Goal: Task Accomplishment & Management: Manage account settings

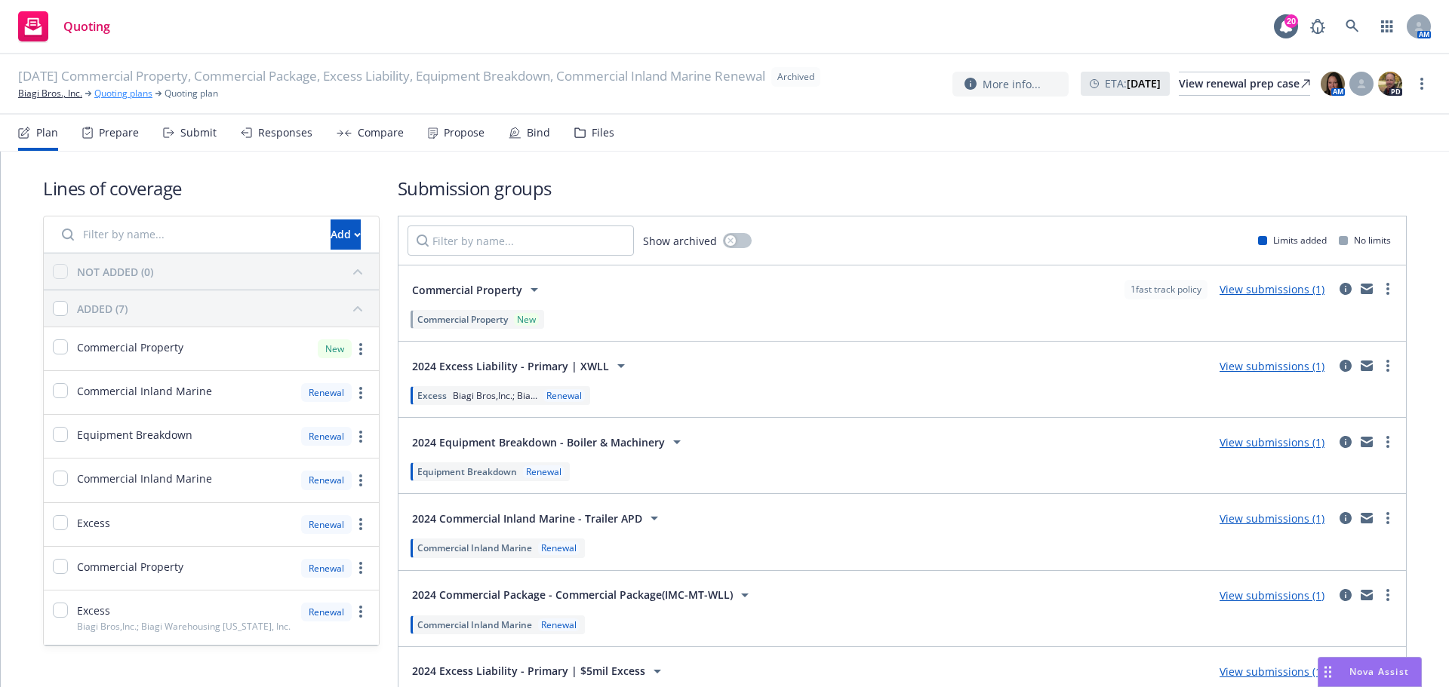
click at [118, 100] on link "Quoting plans" at bounding box center [123, 94] width 58 height 14
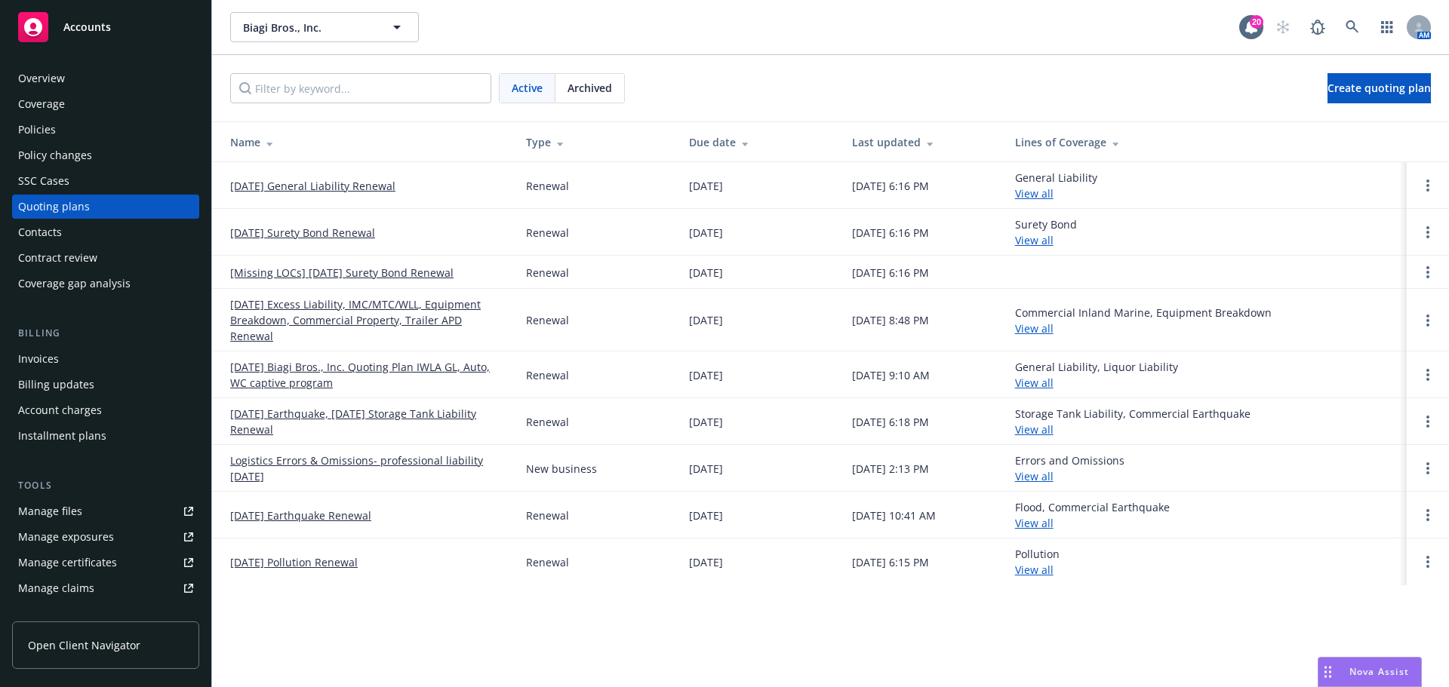
click at [412, 359] on link "9/1/25 Biagi Bros., Inc. Quoting Plan IWLA GL, Auto, WC captive program" at bounding box center [366, 375] width 272 height 32
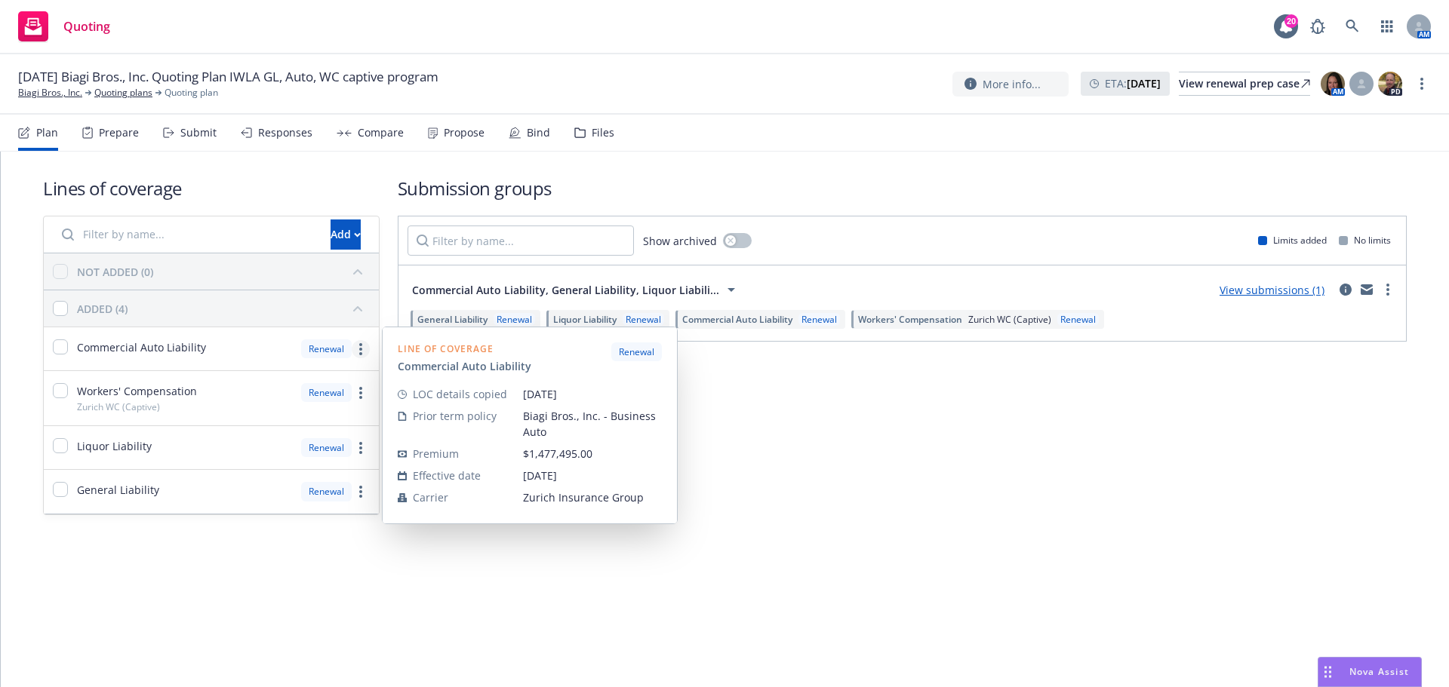
click at [364, 351] on link "more" at bounding box center [361, 349] width 18 height 18
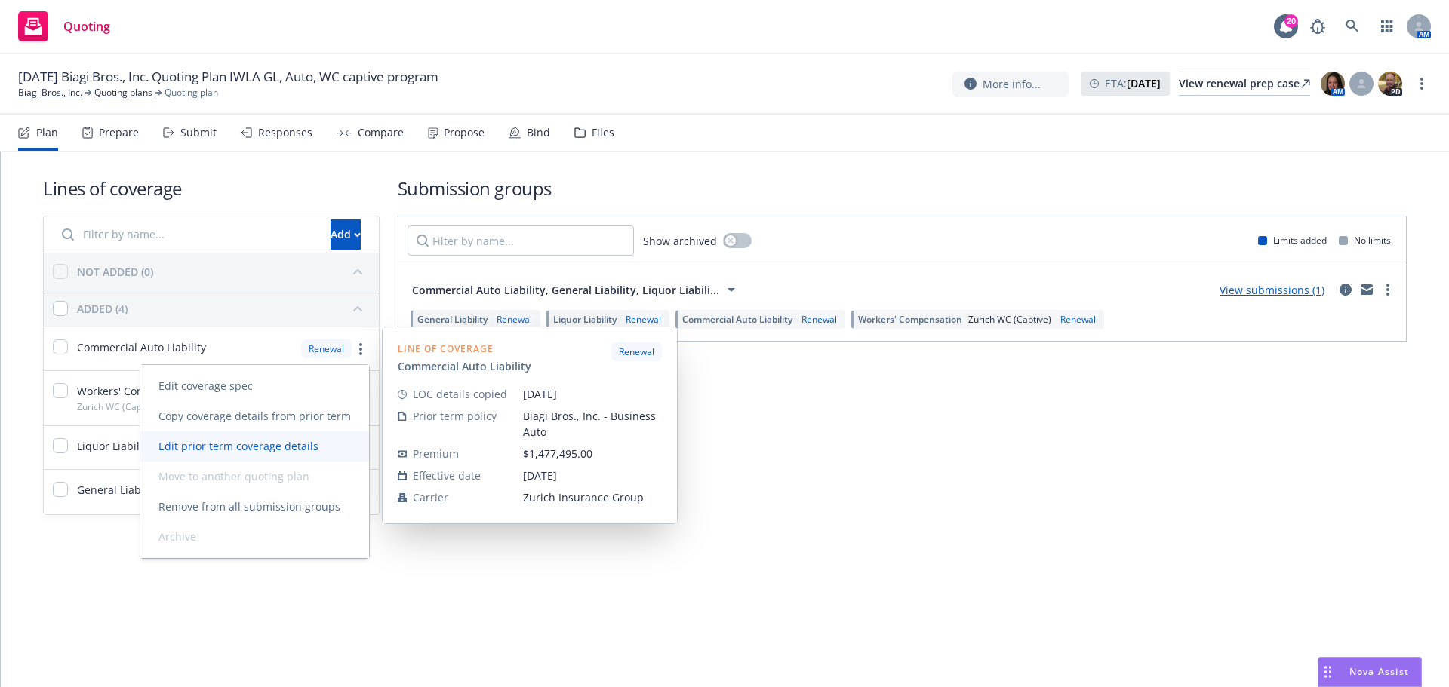
click at [315, 442] on span "Edit prior term coverage details" at bounding box center [238, 446] width 196 height 14
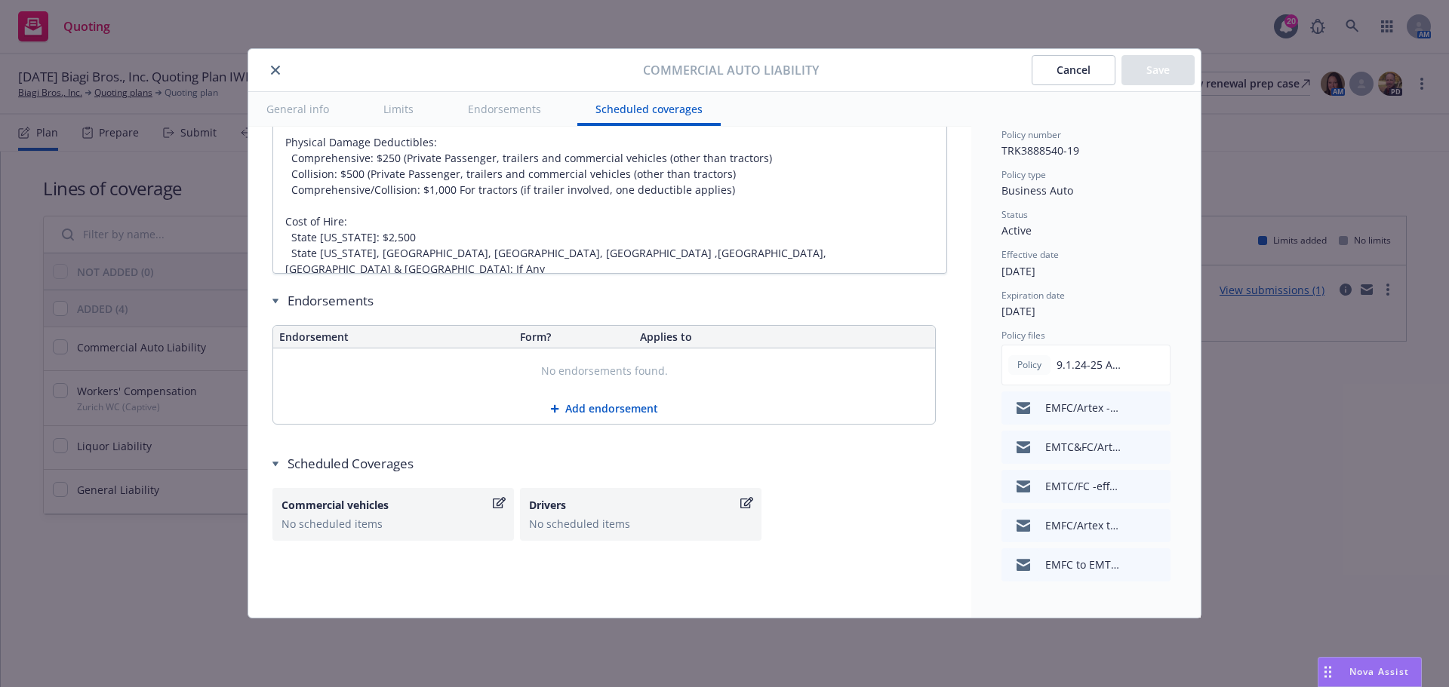
scroll to position [2721, 0]
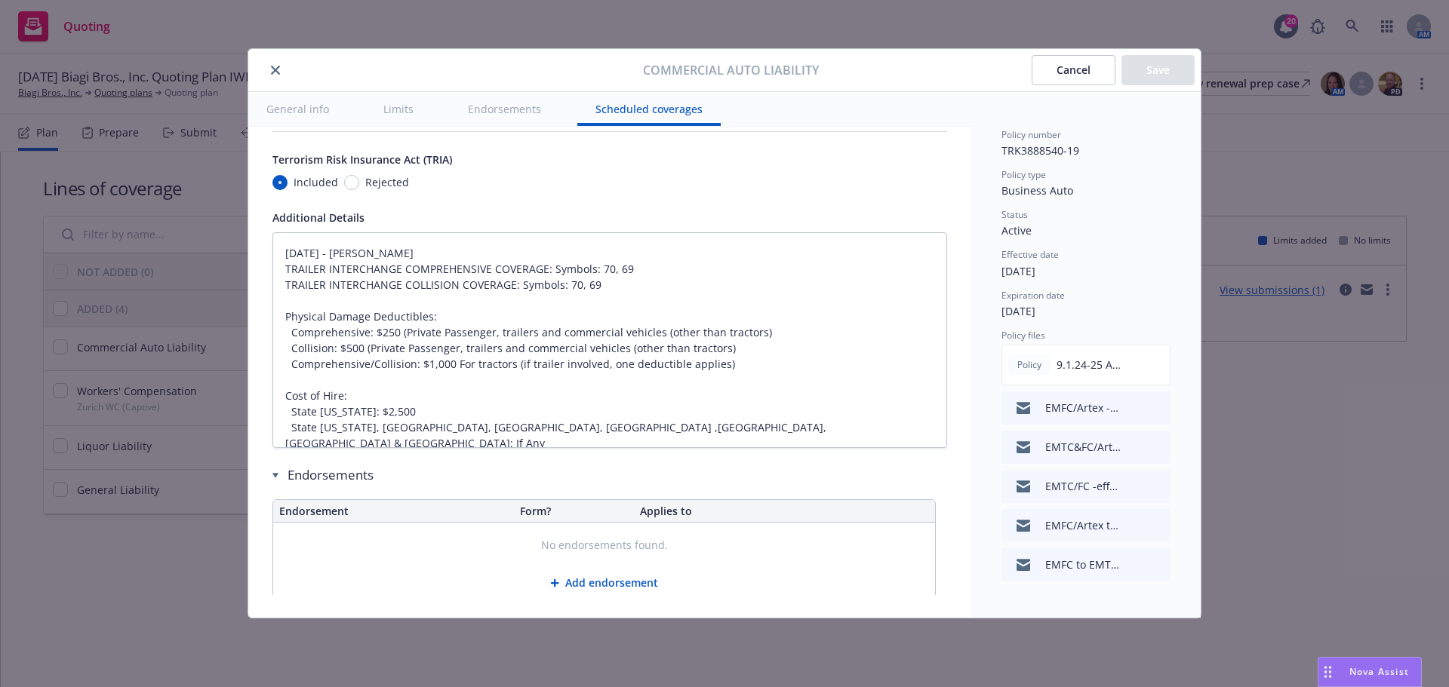
type textarea "x"
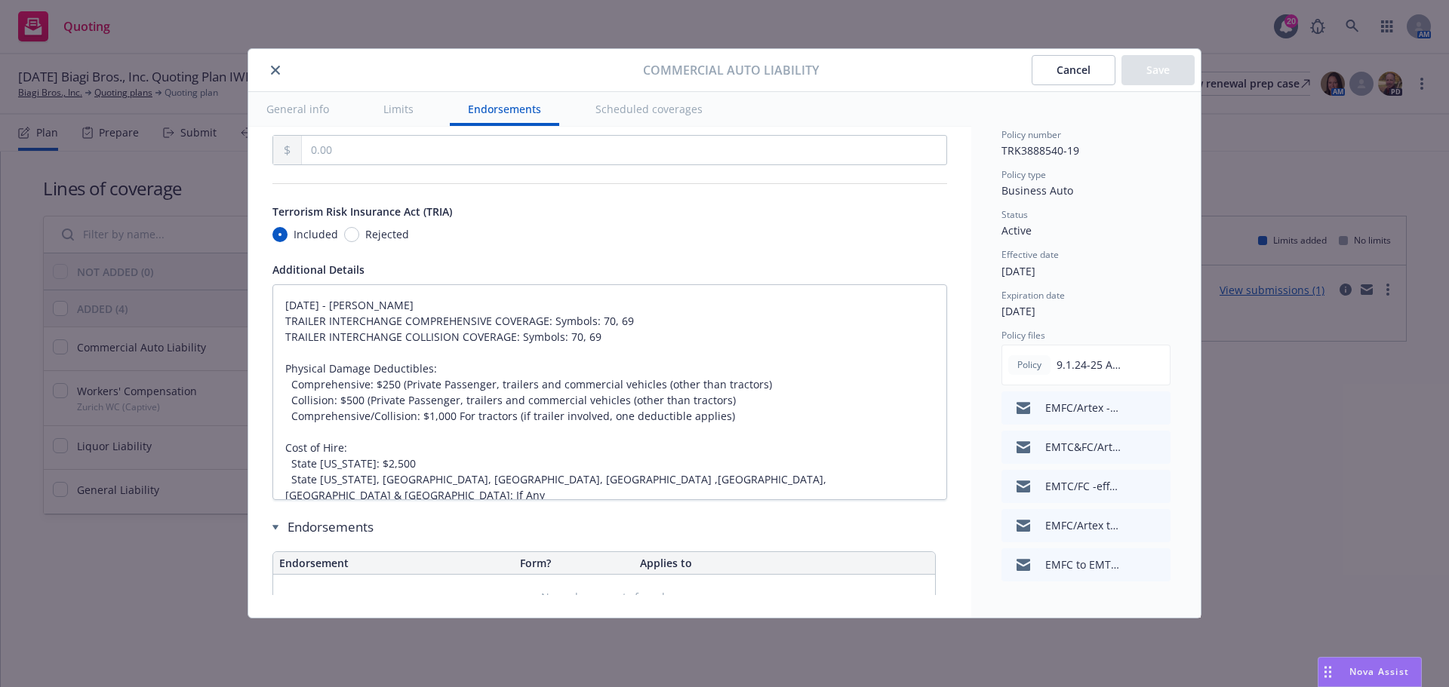
click at [278, 67] on icon "close" at bounding box center [275, 70] width 9 height 9
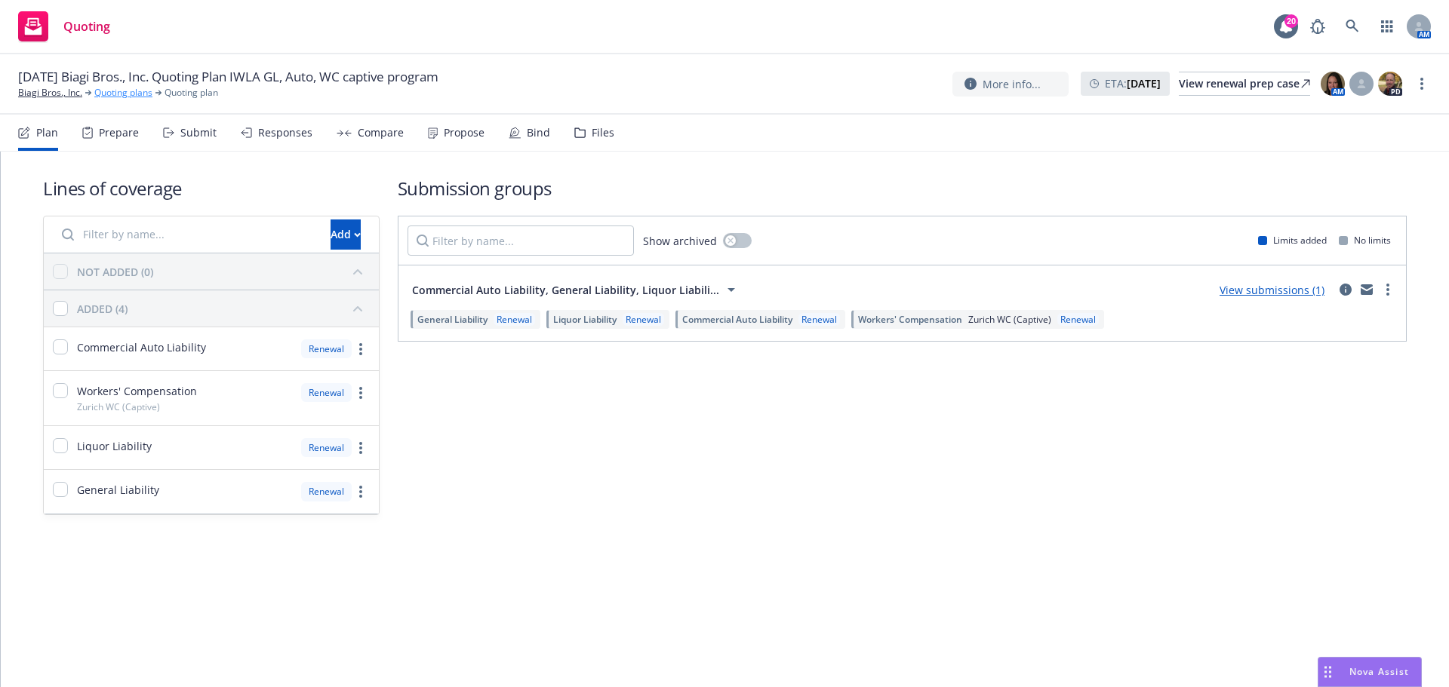
click at [148, 94] on link "Quoting plans" at bounding box center [123, 93] width 58 height 14
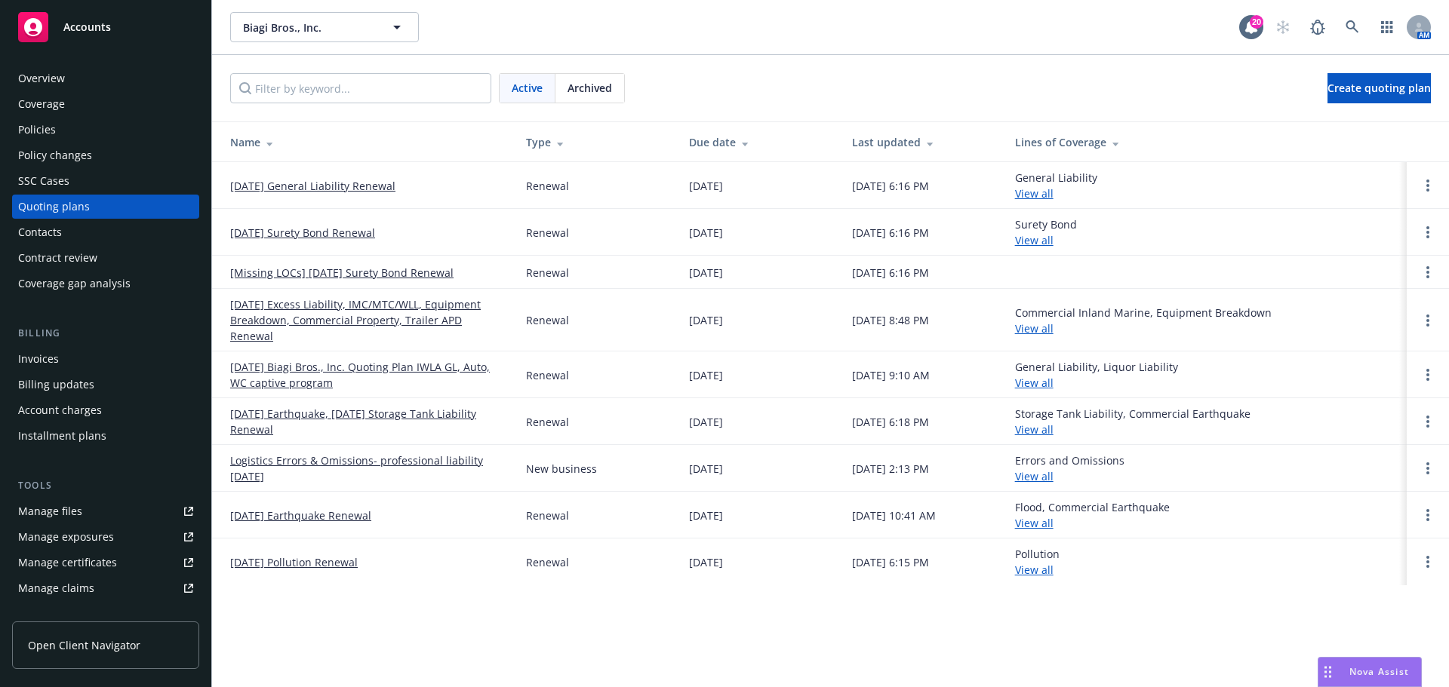
click at [515, 94] on span "Active" at bounding box center [527, 88] width 31 height 16
click at [333, 307] on link "09/01/25 Excess Liability, IMC/MTC/WLL, Equipment Breakdown, Commercial Propert…" at bounding box center [366, 321] width 272 height 48
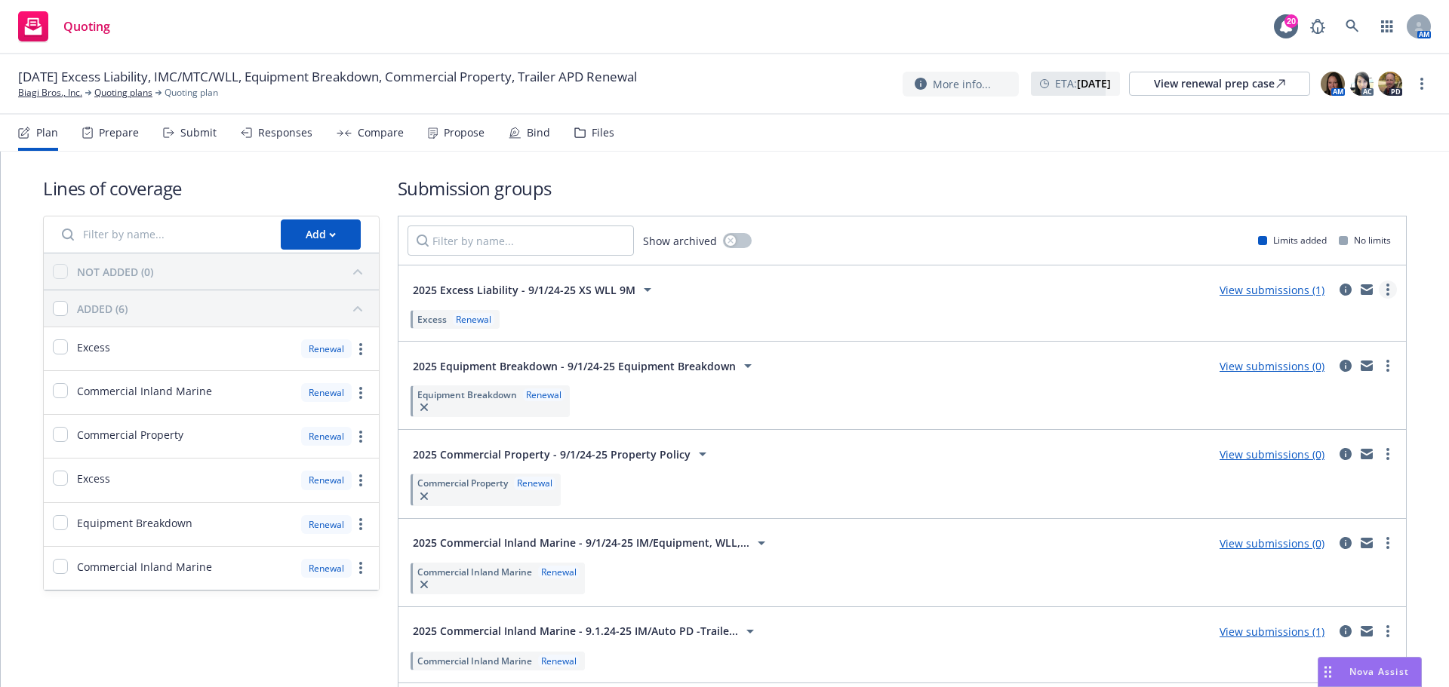
click at [1378, 291] on link "more" at bounding box center [1387, 290] width 18 height 18
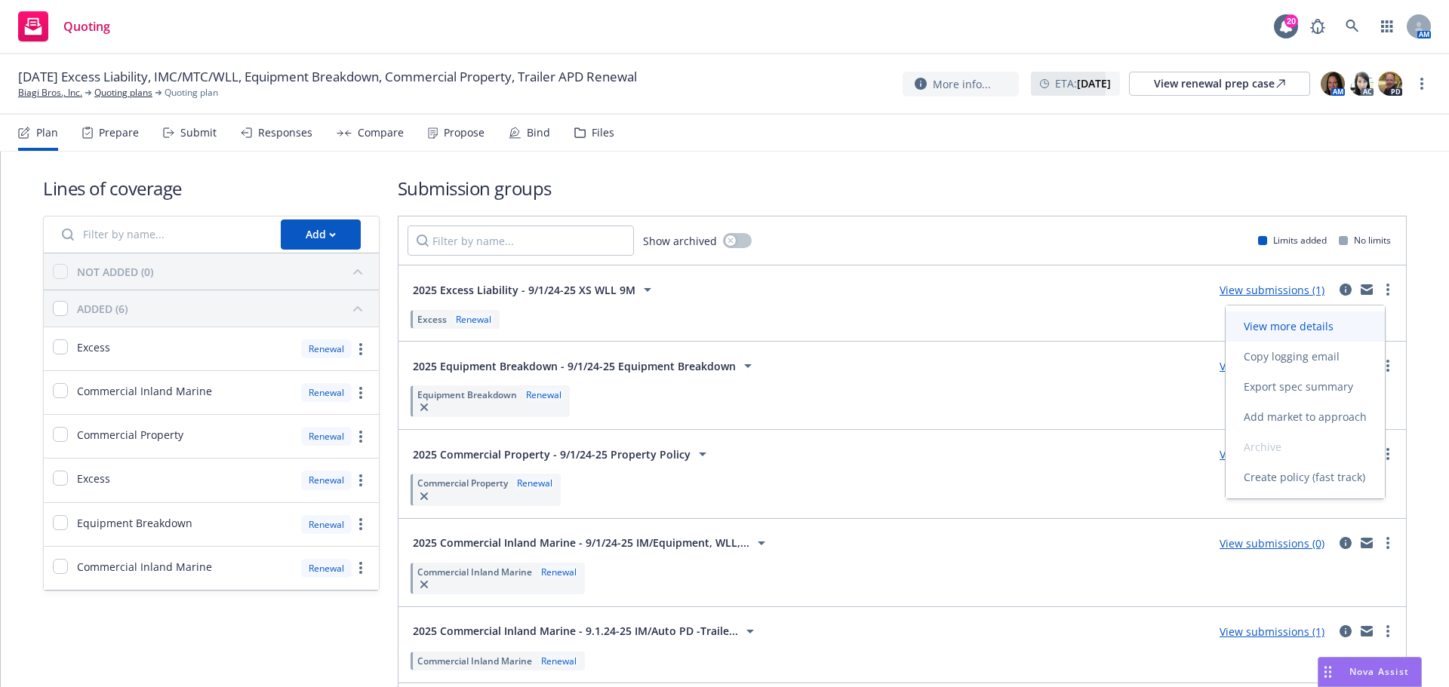
click at [1335, 321] on span "View more details" at bounding box center [1288, 326] width 126 height 14
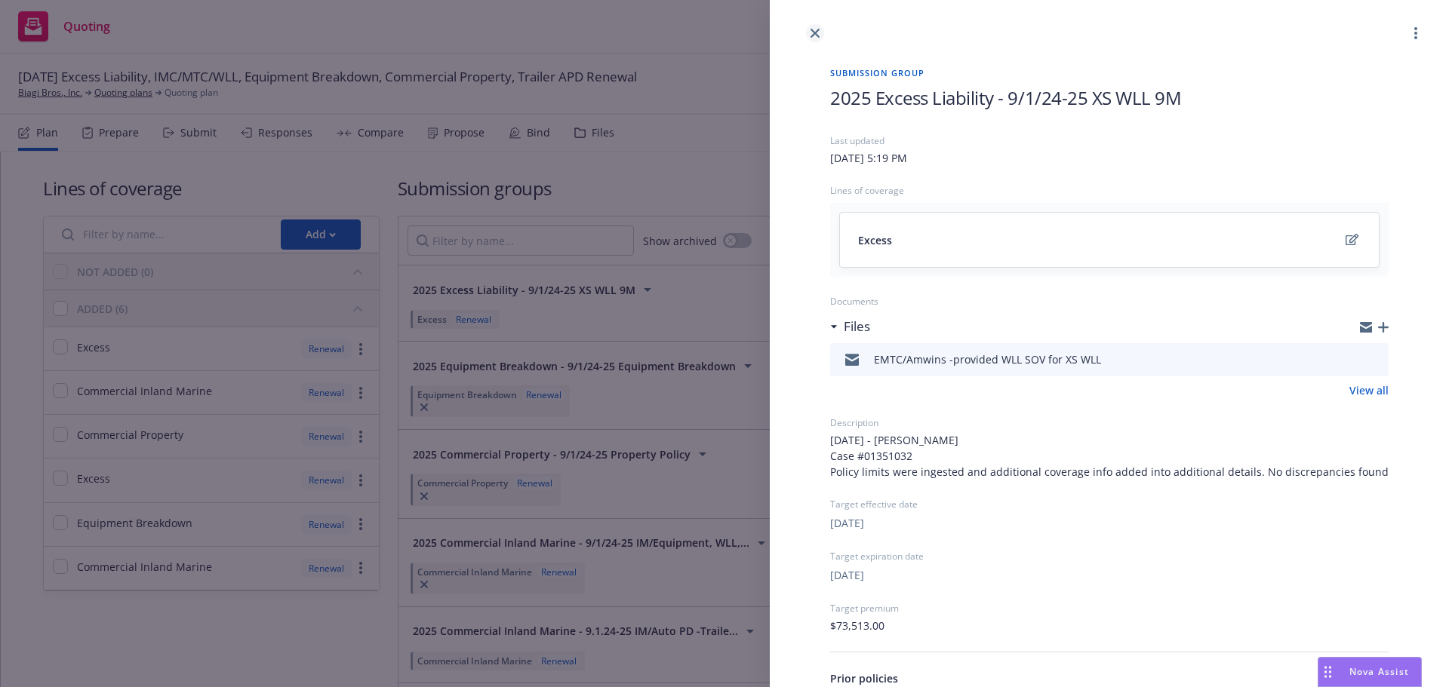
click at [806, 29] on link "close" at bounding box center [815, 33] width 18 height 18
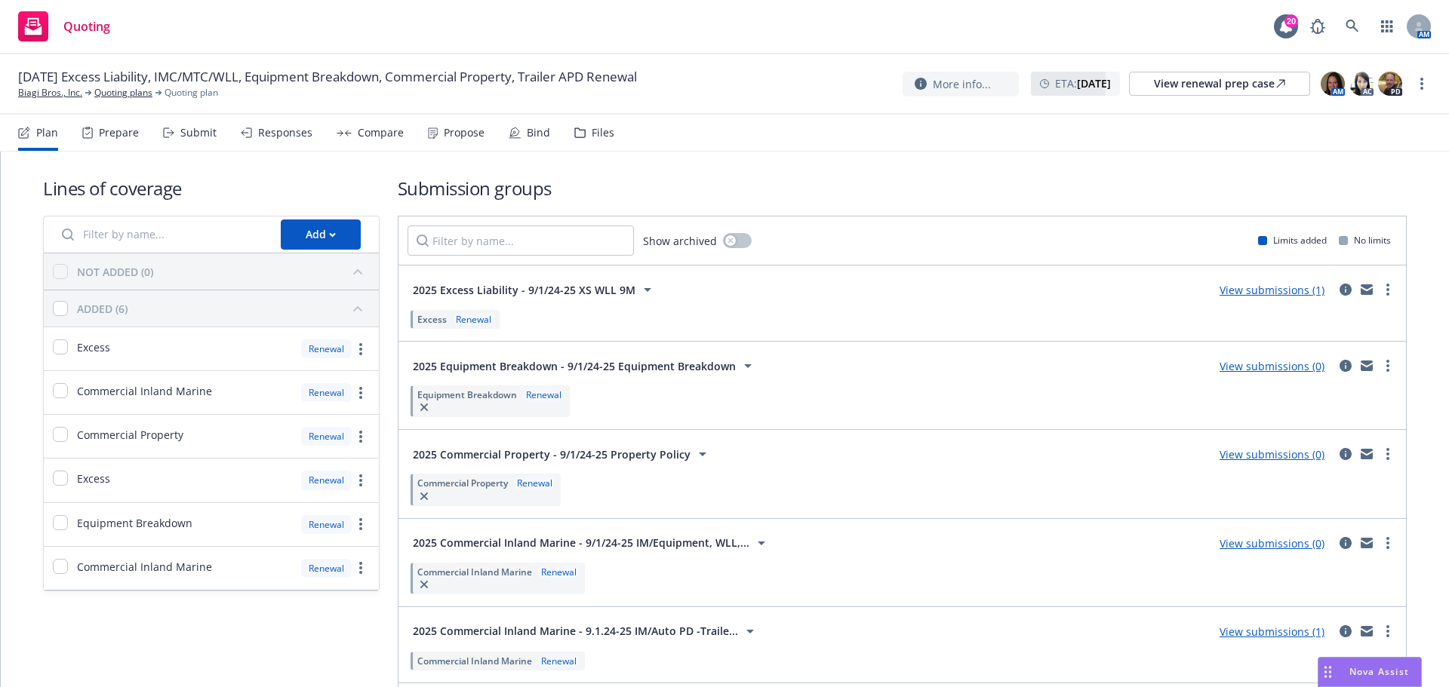
scroll to position [75, 0]
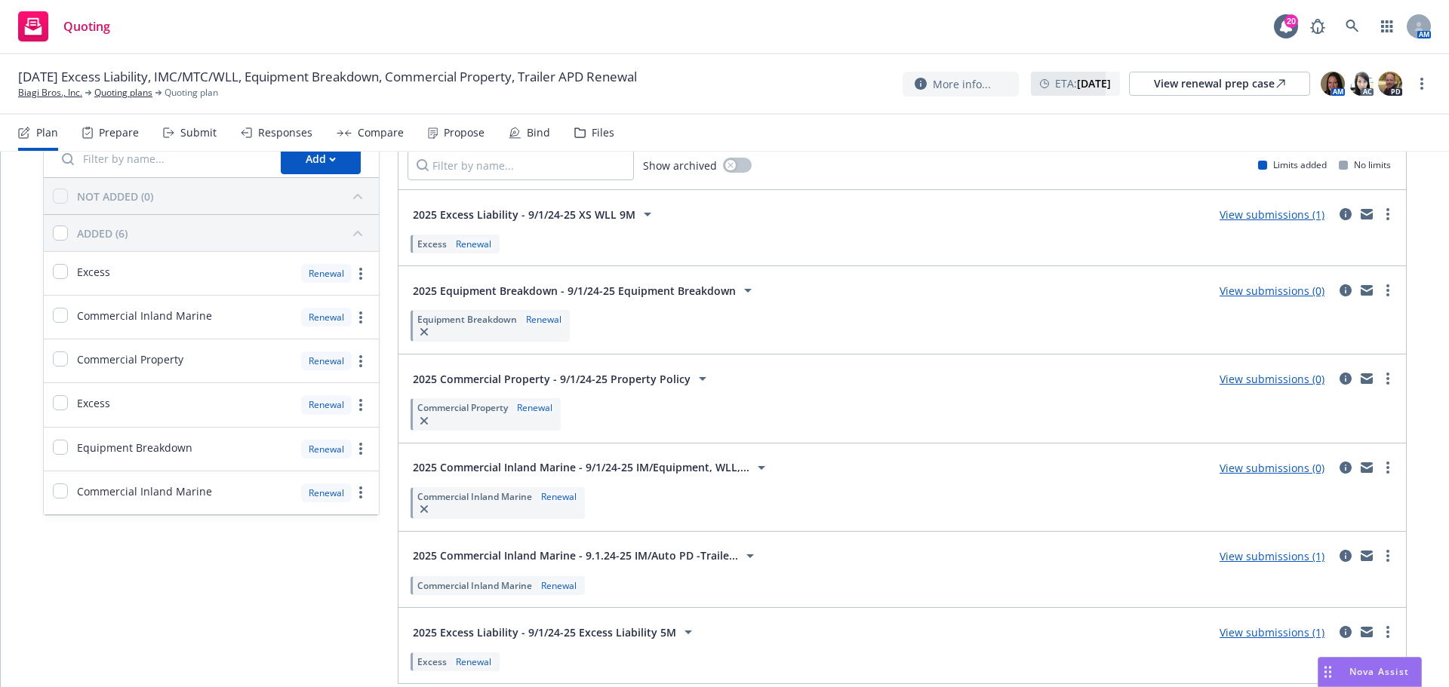
click at [1282, 637] on link "View submissions (1)" at bounding box center [1271, 632] width 105 height 14
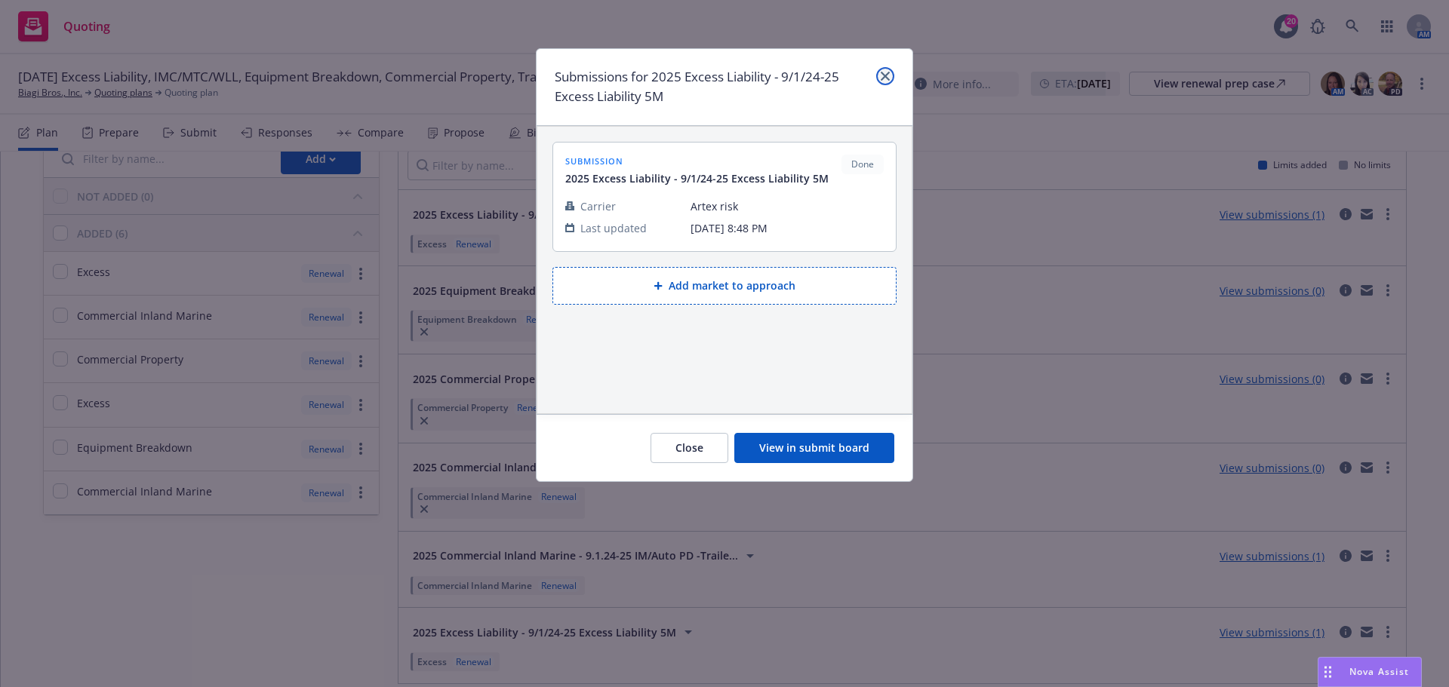
click at [887, 77] on icon "close" at bounding box center [884, 76] width 9 height 9
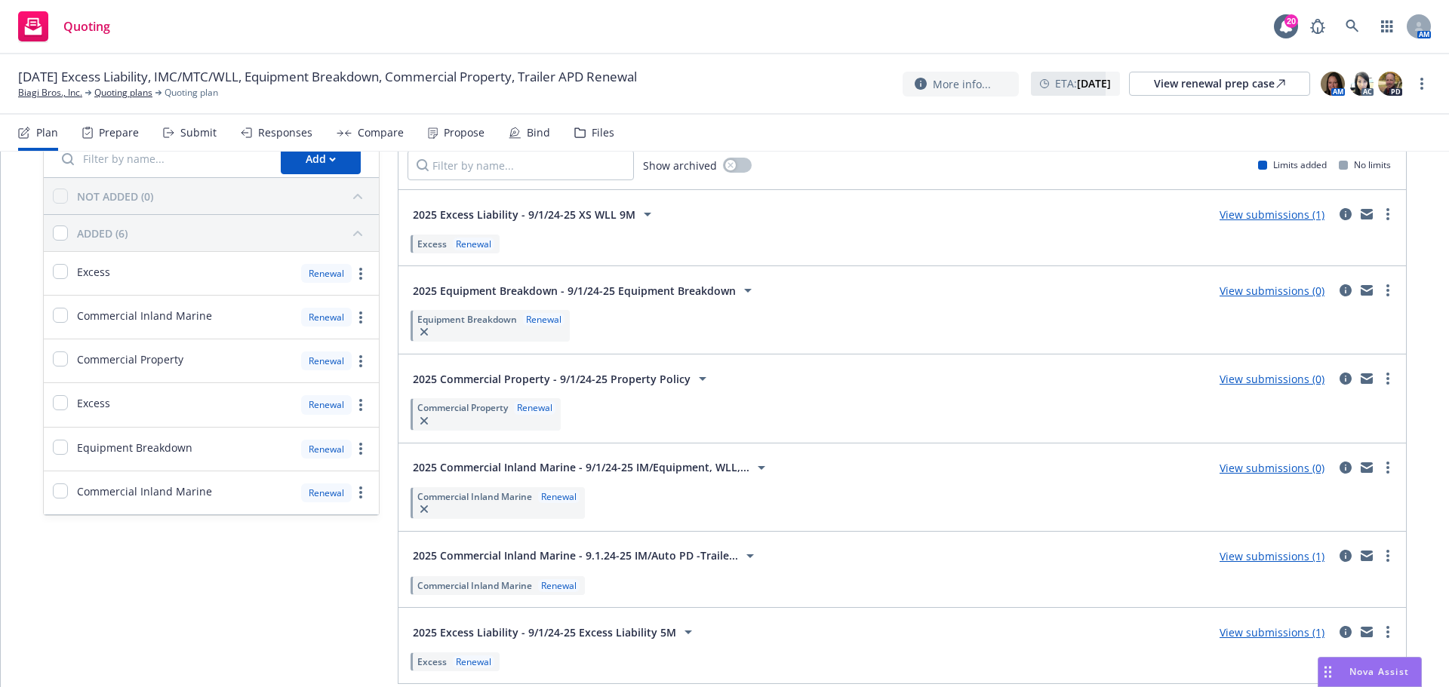
scroll to position [139, 0]
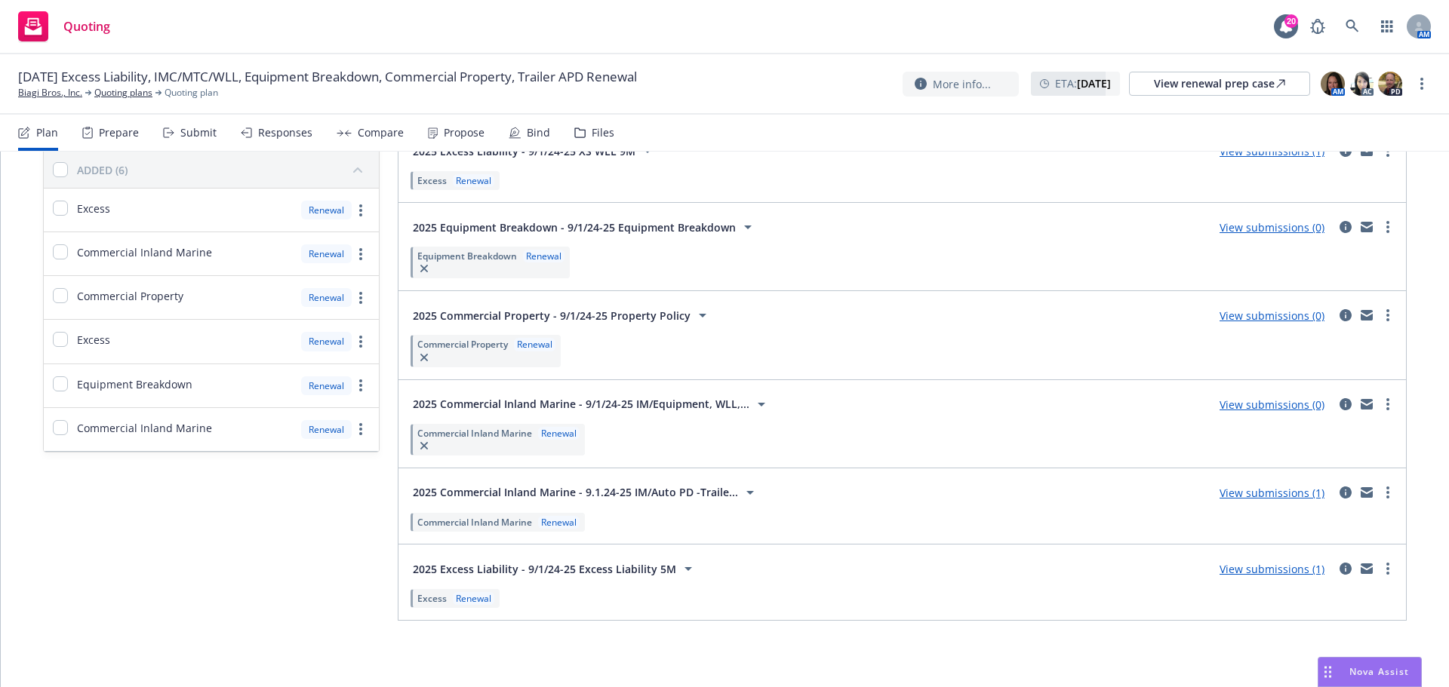
click at [1276, 570] on link "View submissions (1)" at bounding box center [1271, 569] width 105 height 14
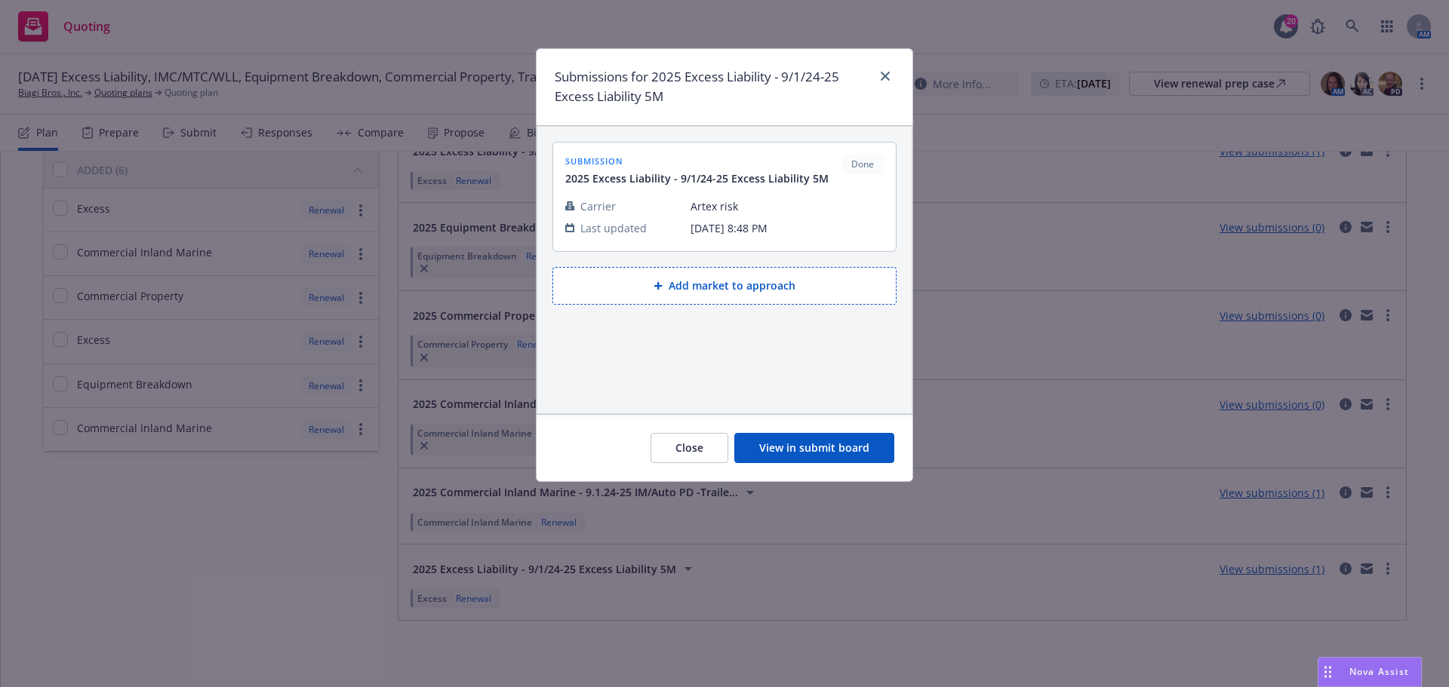
click at [686, 452] on button "Close" at bounding box center [689, 448] width 78 height 30
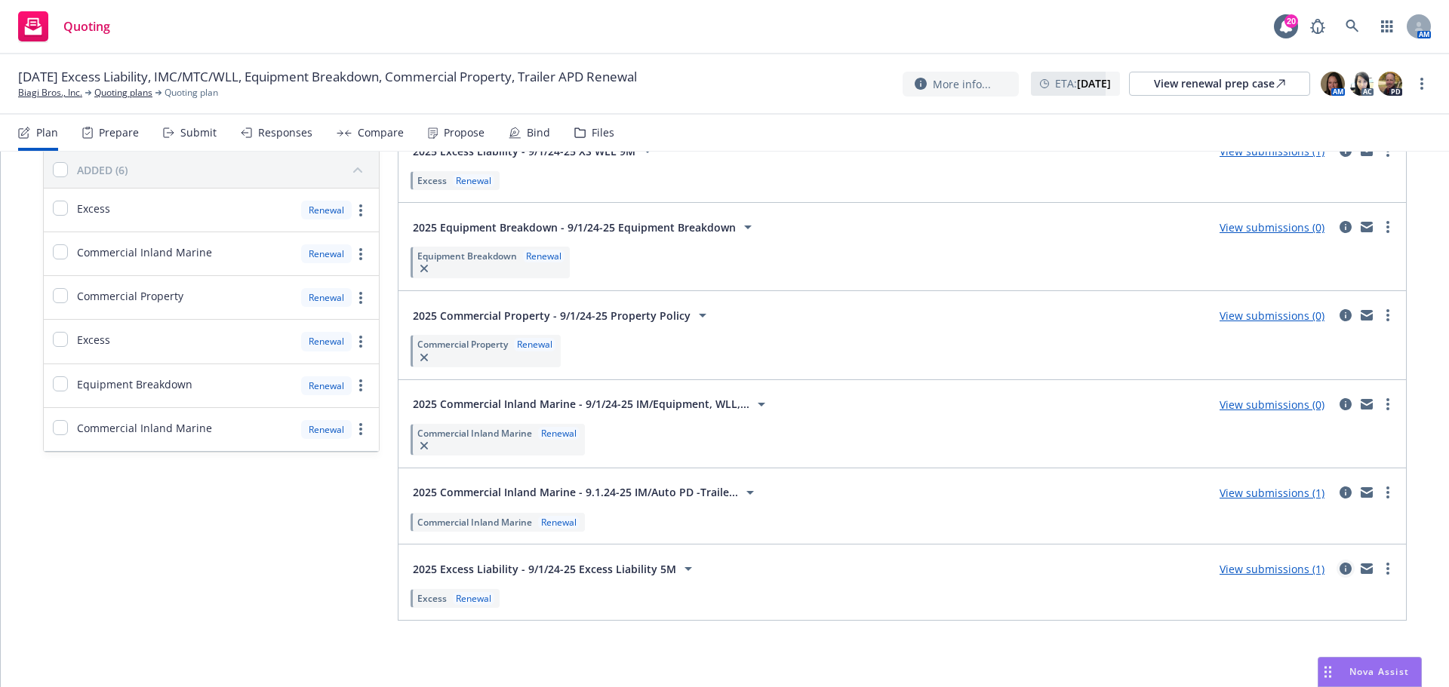
click at [1339, 570] on icon "circleInformation" at bounding box center [1345, 569] width 12 height 12
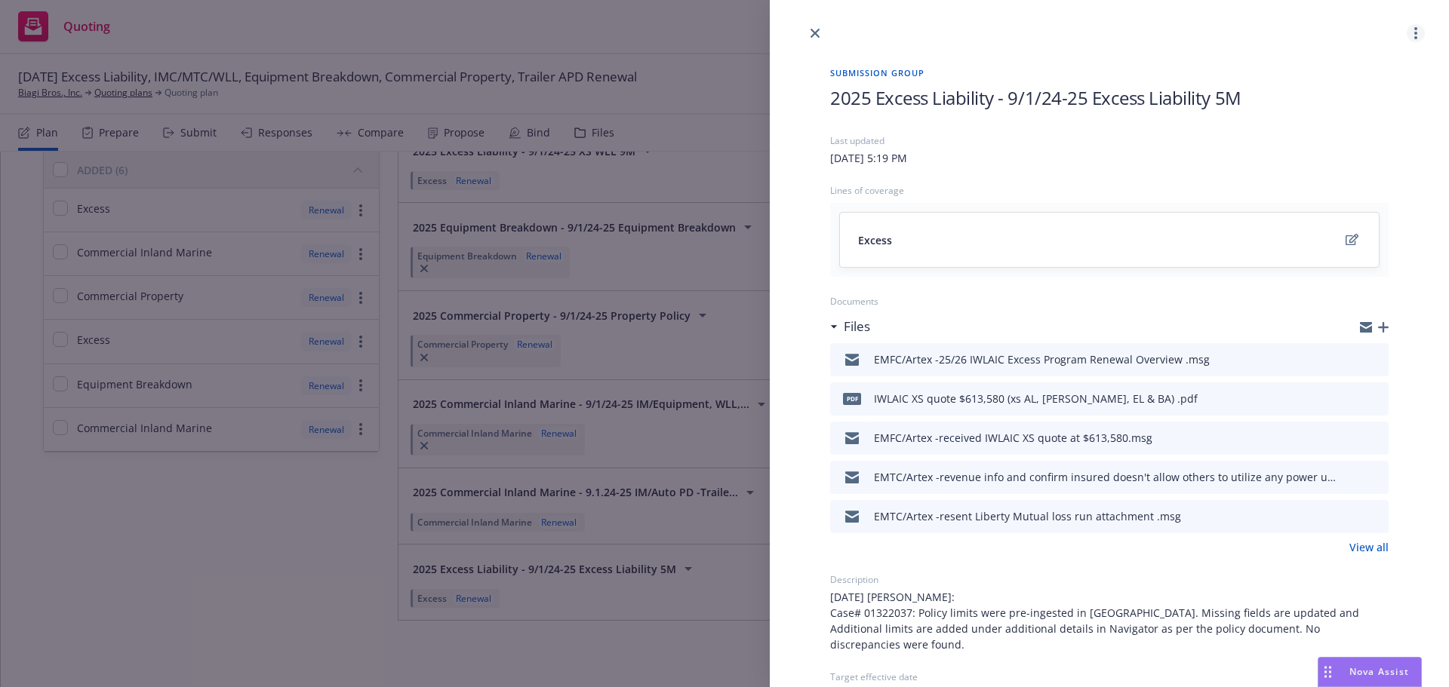
click at [1406, 34] on link "more" at bounding box center [1415, 33] width 18 height 18
click at [810, 36] on icon "close" at bounding box center [814, 33] width 9 height 9
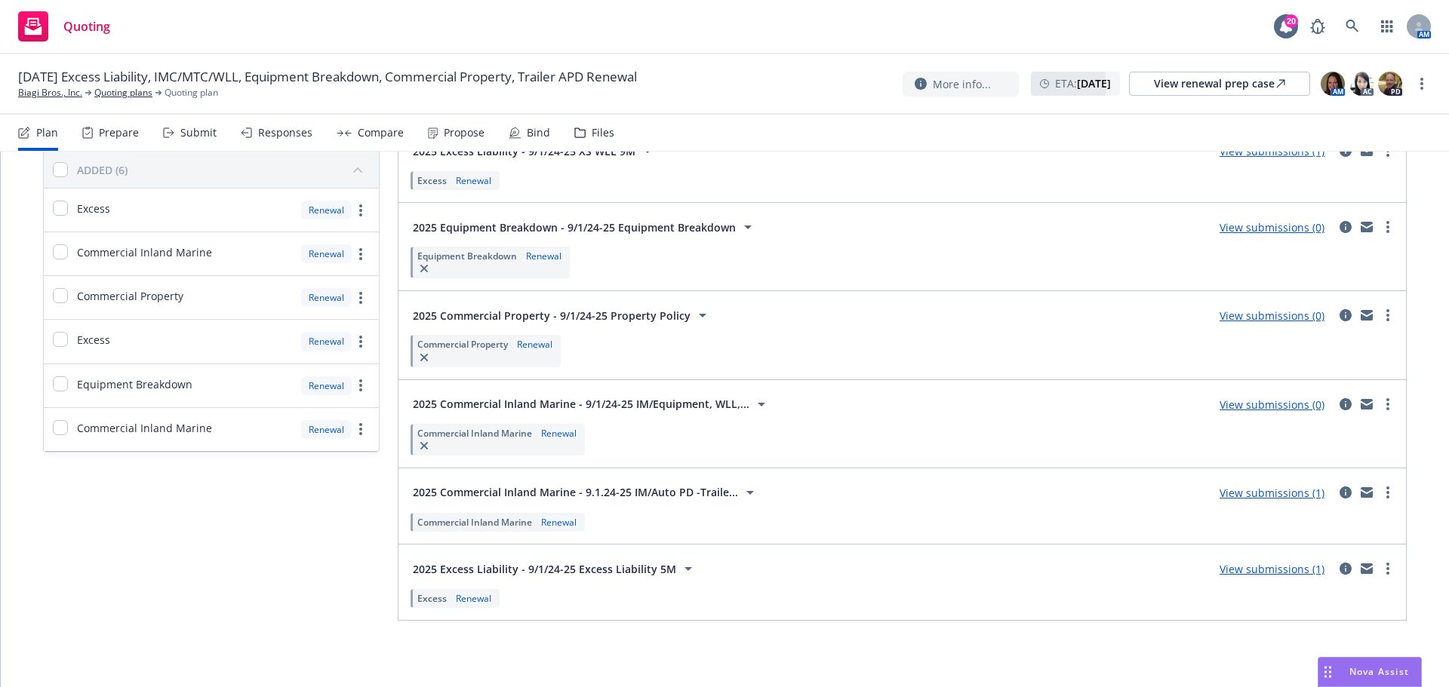
click at [1308, 573] on link "View submissions (1)" at bounding box center [1271, 569] width 105 height 14
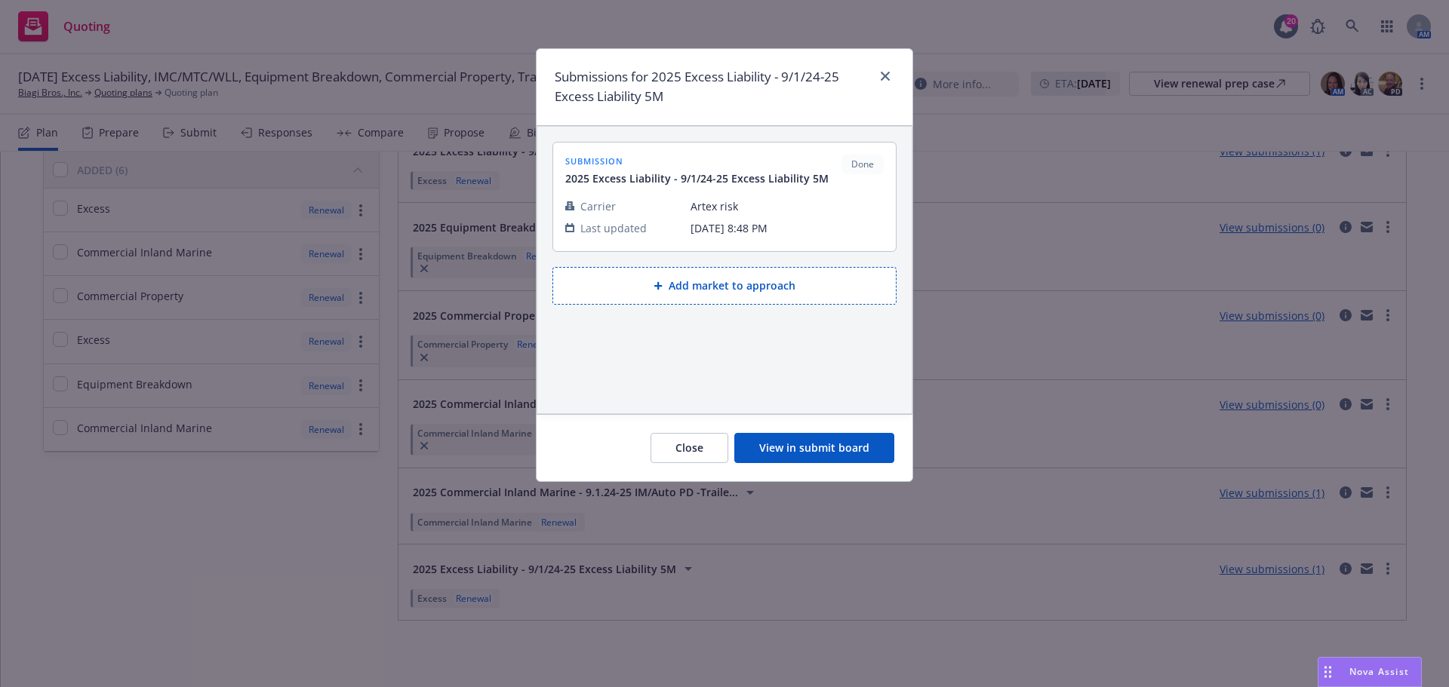
click at [718, 441] on button "Close" at bounding box center [689, 448] width 78 height 30
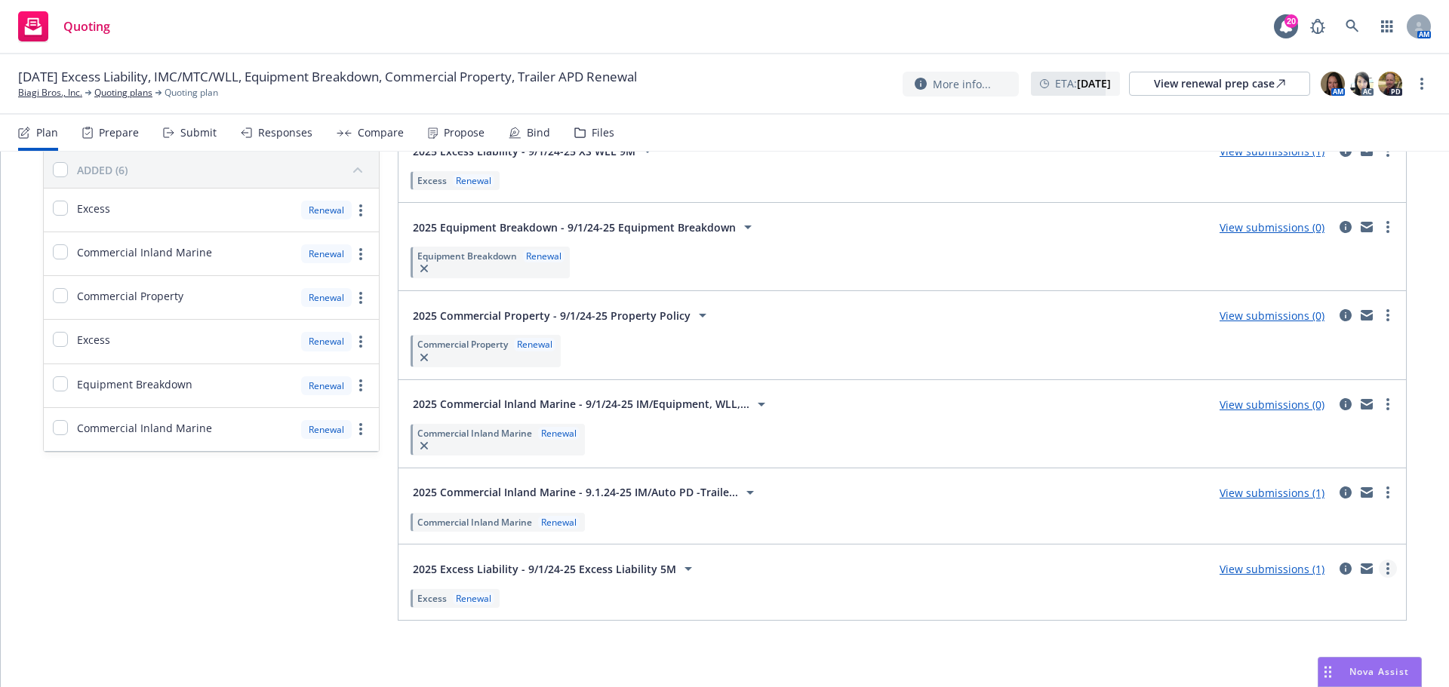
click at [1381, 568] on link "more" at bounding box center [1387, 569] width 18 height 18
click at [1332, 386] on span "View more details" at bounding box center [1300, 392] width 126 height 14
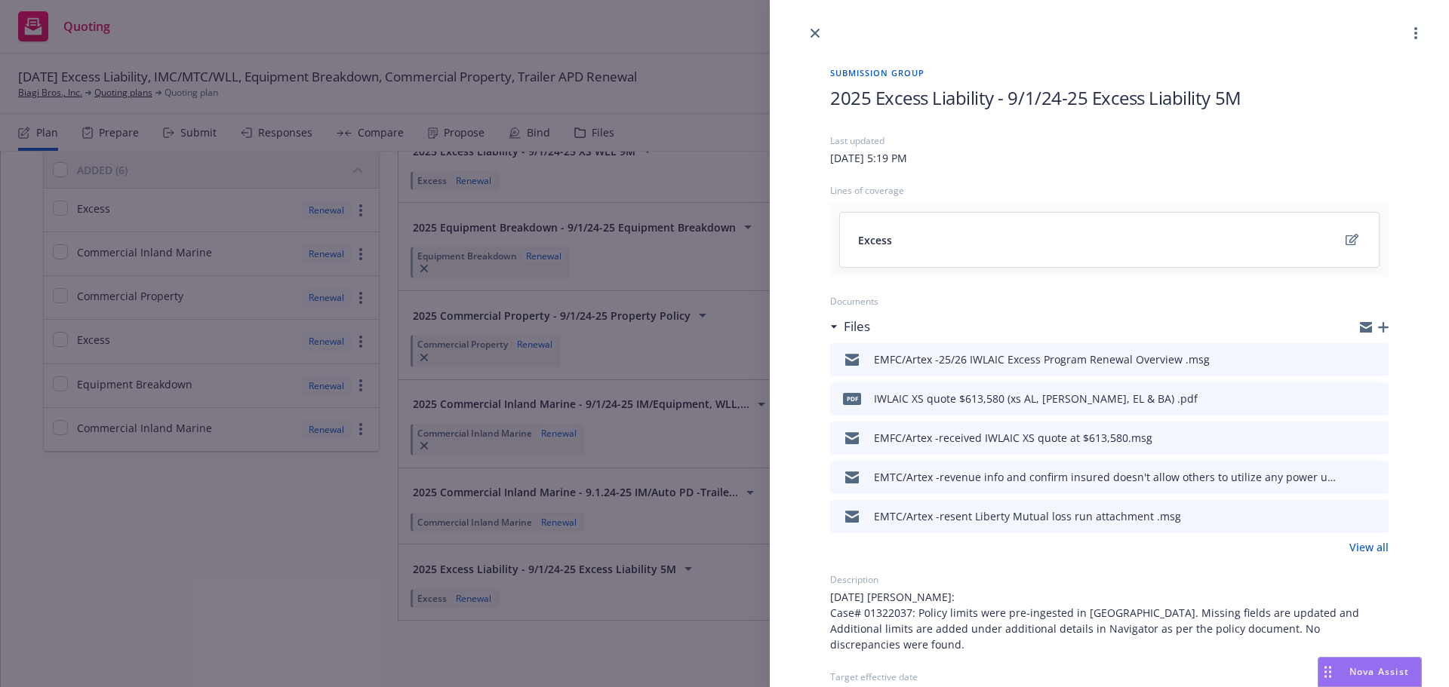
click at [822, 23] on div at bounding box center [1109, 21] width 679 height 42
click at [820, 29] on link "close" at bounding box center [815, 33] width 18 height 18
